Goal: Check status: Check status

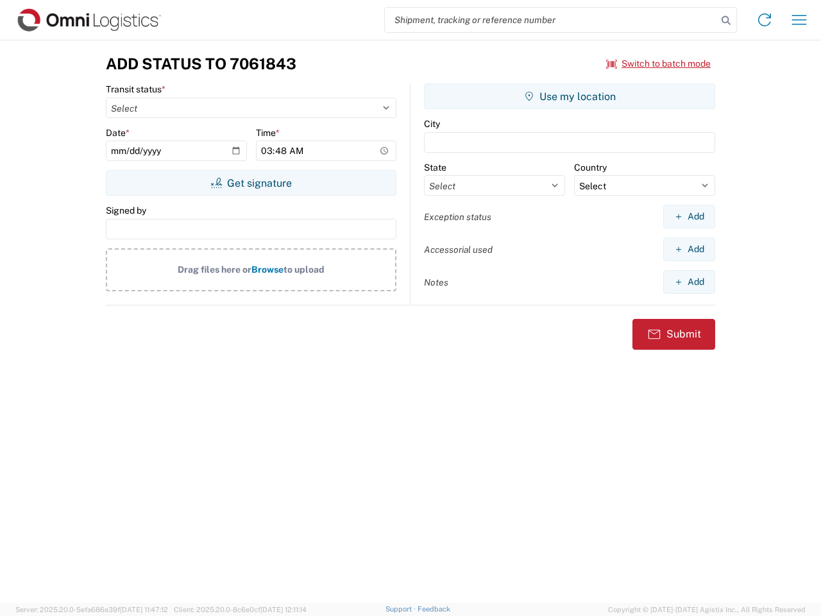
click at [551, 20] on input "search" at bounding box center [551, 20] width 332 height 24
click at [726, 21] on icon at bounding box center [726, 21] width 18 height 18
click at [765, 20] on icon at bounding box center [764, 20] width 21 height 21
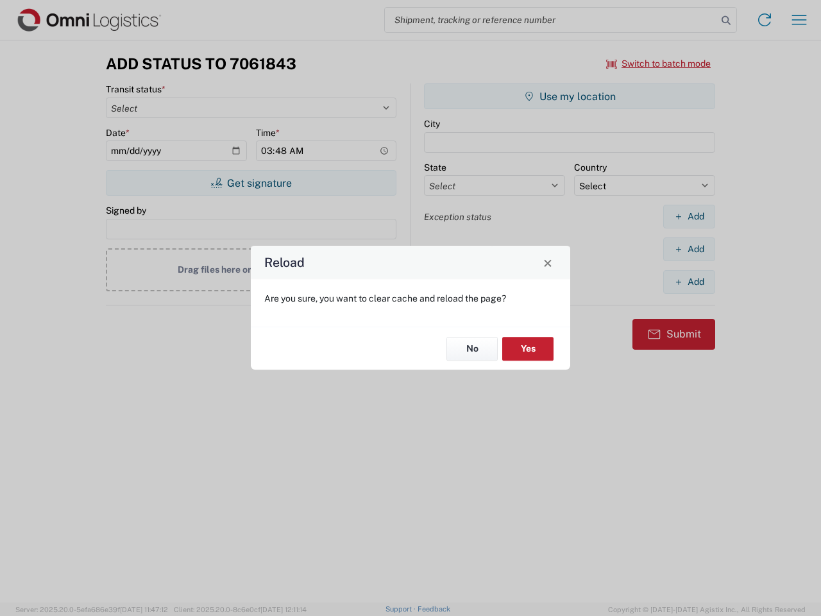
click at [799, 20] on div "Reload Are you sure, you want to clear cache and reload the page? No Yes" at bounding box center [410, 308] width 821 height 616
click at [659, 63] on div "Reload Are you sure, you want to clear cache and reload the page? No Yes" at bounding box center [410, 308] width 821 height 616
click at [251, 183] on div "Reload Are you sure, you want to clear cache and reload the page? No Yes" at bounding box center [410, 308] width 821 height 616
click at [570, 96] on div "Reload Are you sure, you want to clear cache and reload the page? No Yes" at bounding box center [410, 308] width 821 height 616
click at [689, 216] on div "Reload Are you sure, you want to clear cache and reload the page? No Yes" at bounding box center [410, 308] width 821 height 616
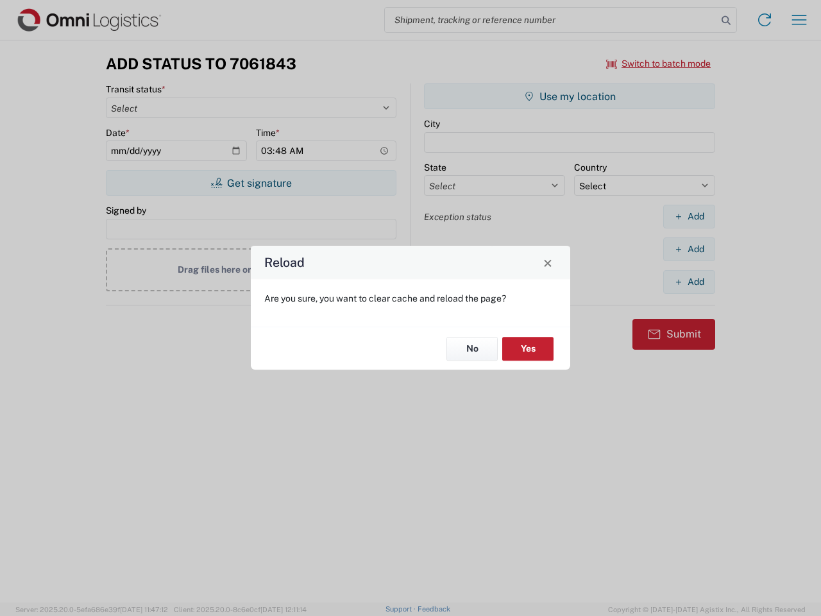
click at [689, 249] on div "Reload Are you sure, you want to clear cache and reload the page? No Yes" at bounding box center [410, 308] width 821 height 616
click at [689, 282] on div "Reload Are you sure, you want to clear cache and reload the page? No Yes" at bounding box center [410, 308] width 821 height 616
